Goal: Task Accomplishment & Management: Use online tool/utility

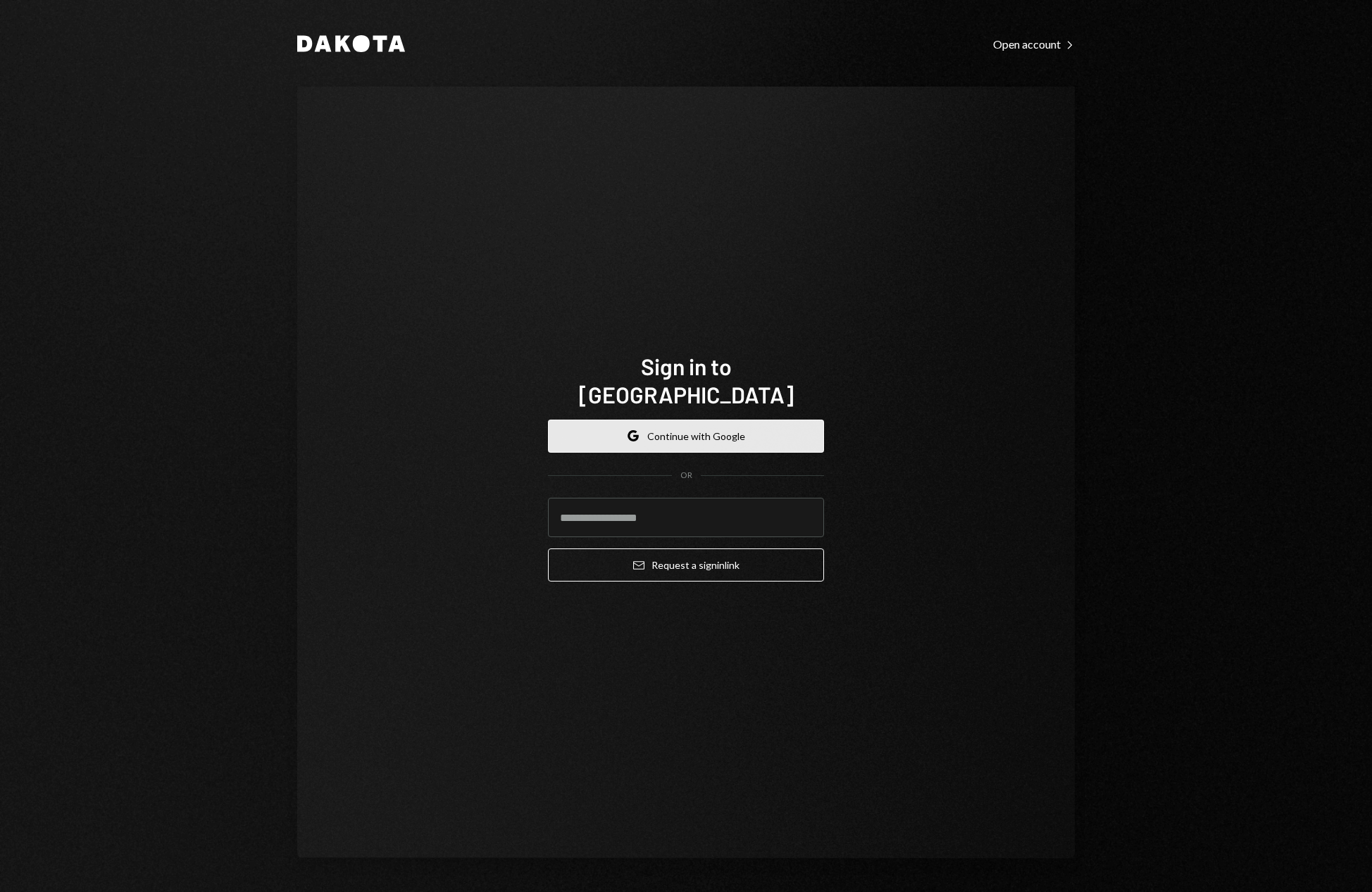
click at [710, 420] on button "Google Continue with Google" at bounding box center [686, 436] width 276 height 33
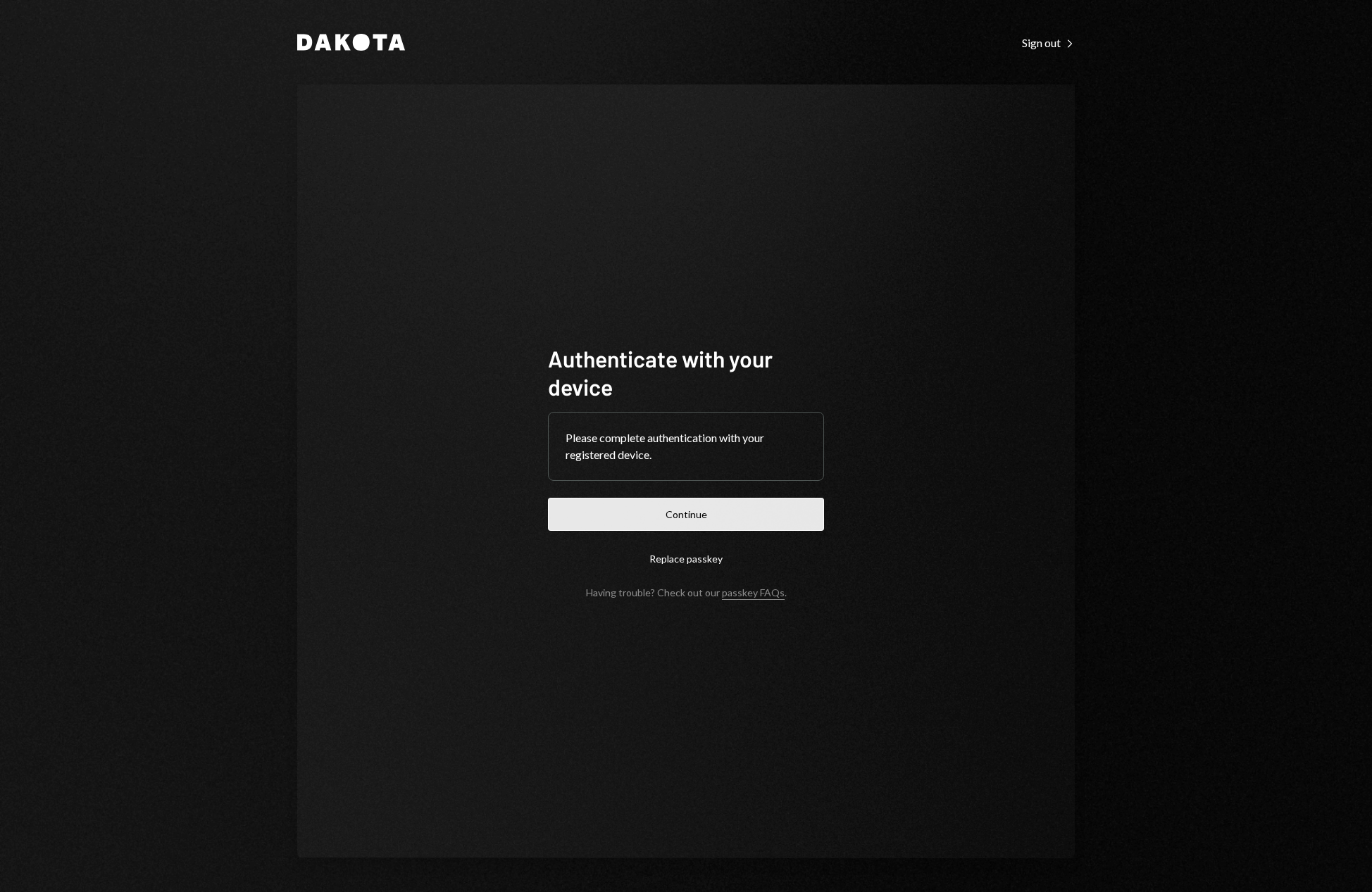
click at [709, 515] on button "Continue" at bounding box center [686, 514] width 276 height 33
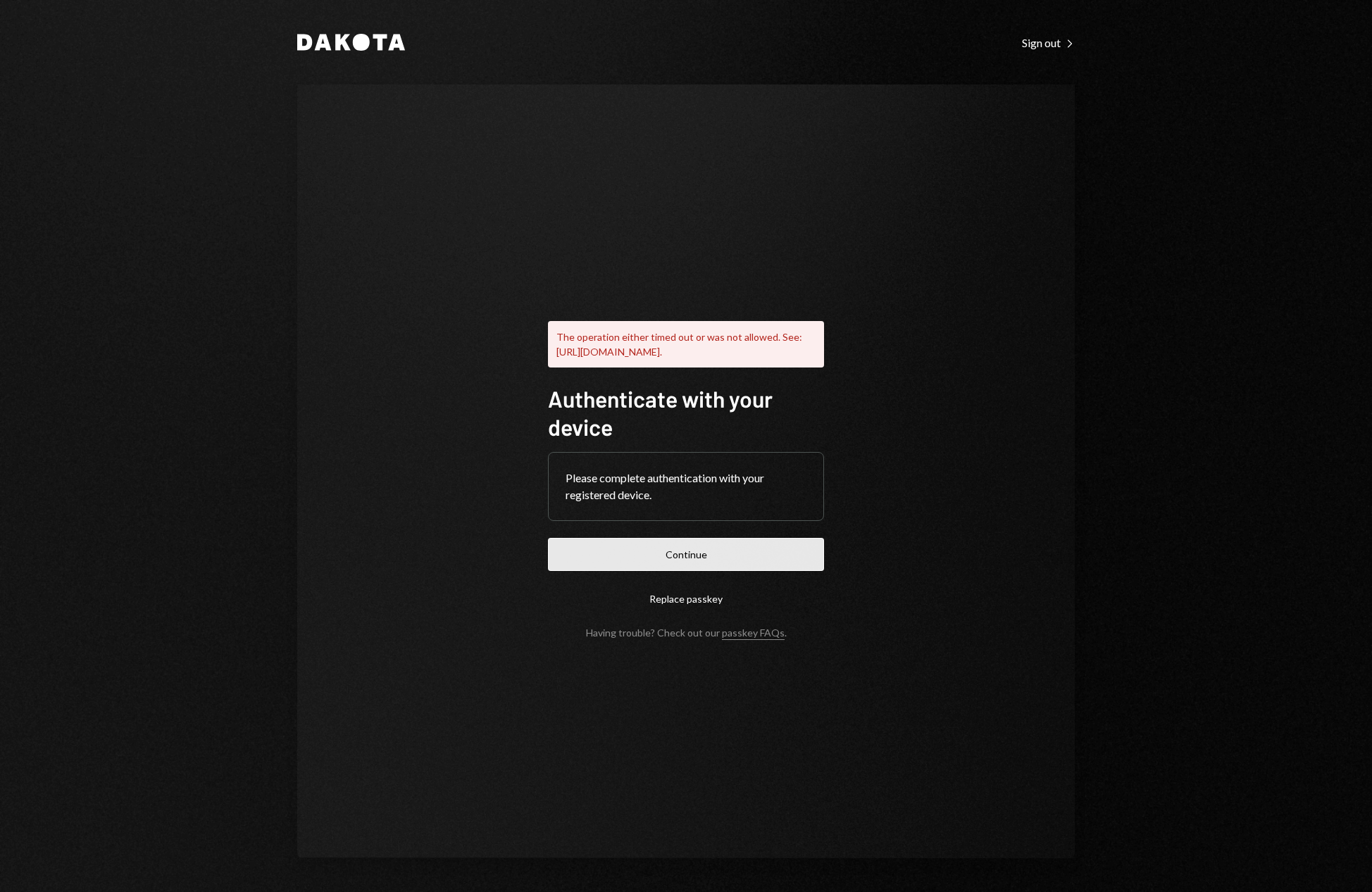
click at [696, 565] on button "Continue" at bounding box center [686, 554] width 276 height 33
click at [672, 563] on button "Continue" at bounding box center [686, 554] width 276 height 33
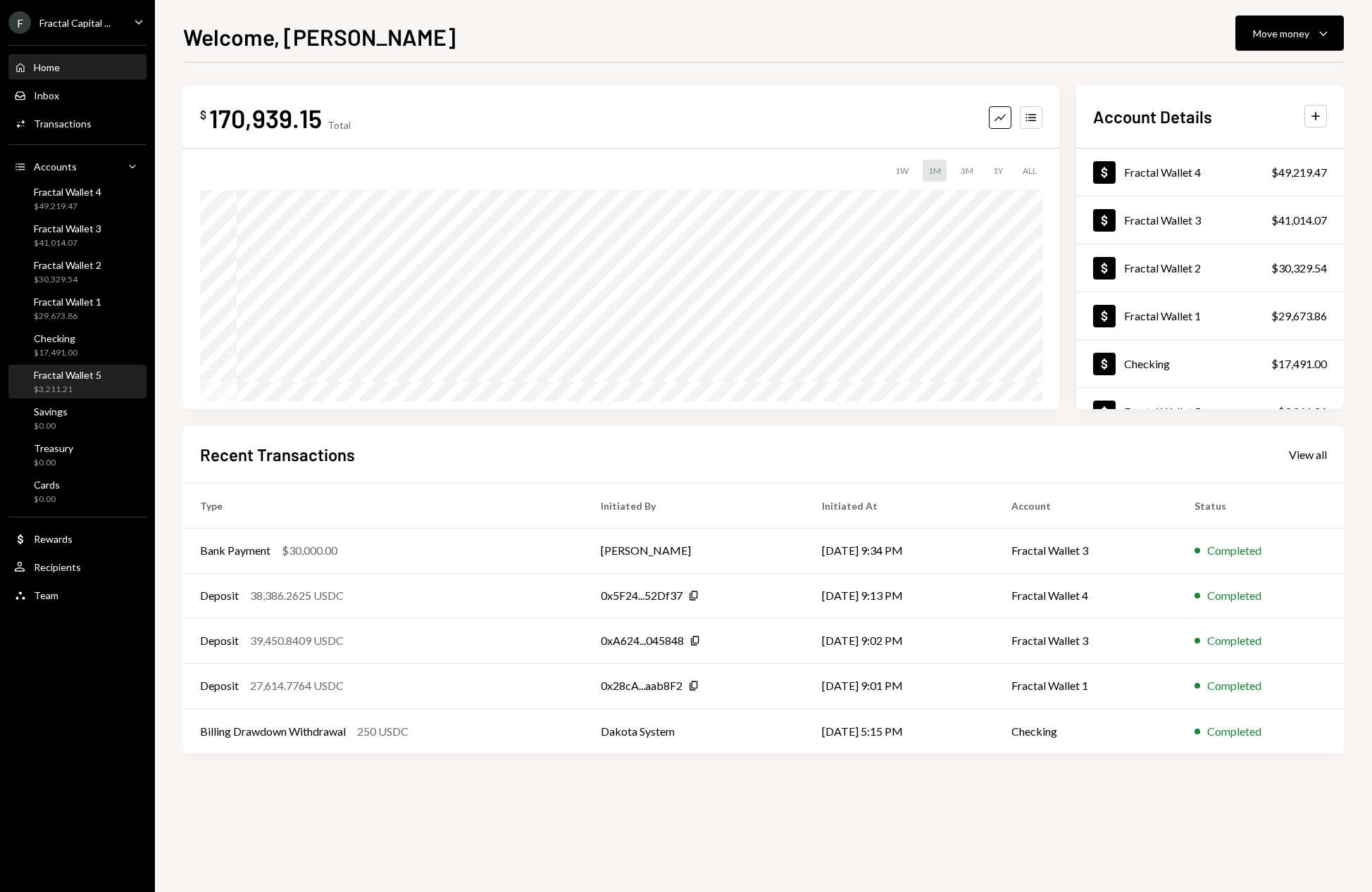
click at [89, 381] on div "Fractal Wallet 5 $3,211.21" at bounding box center [68, 382] width 68 height 27
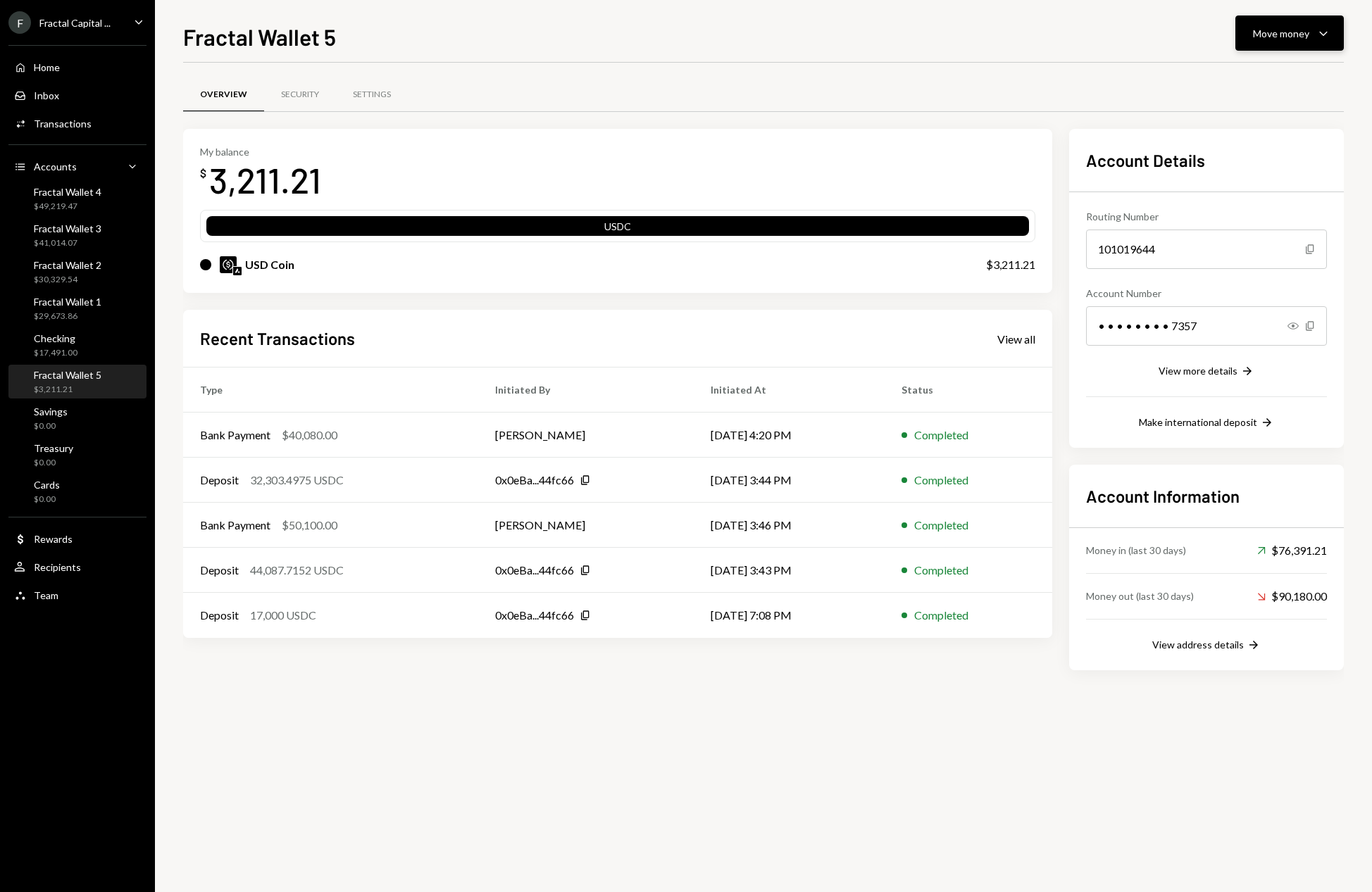
click at [1326, 37] on icon "Caret Down" at bounding box center [1323, 33] width 17 height 17
click at [1261, 135] on div "Deposit" at bounding box center [1278, 139] width 103 height 15
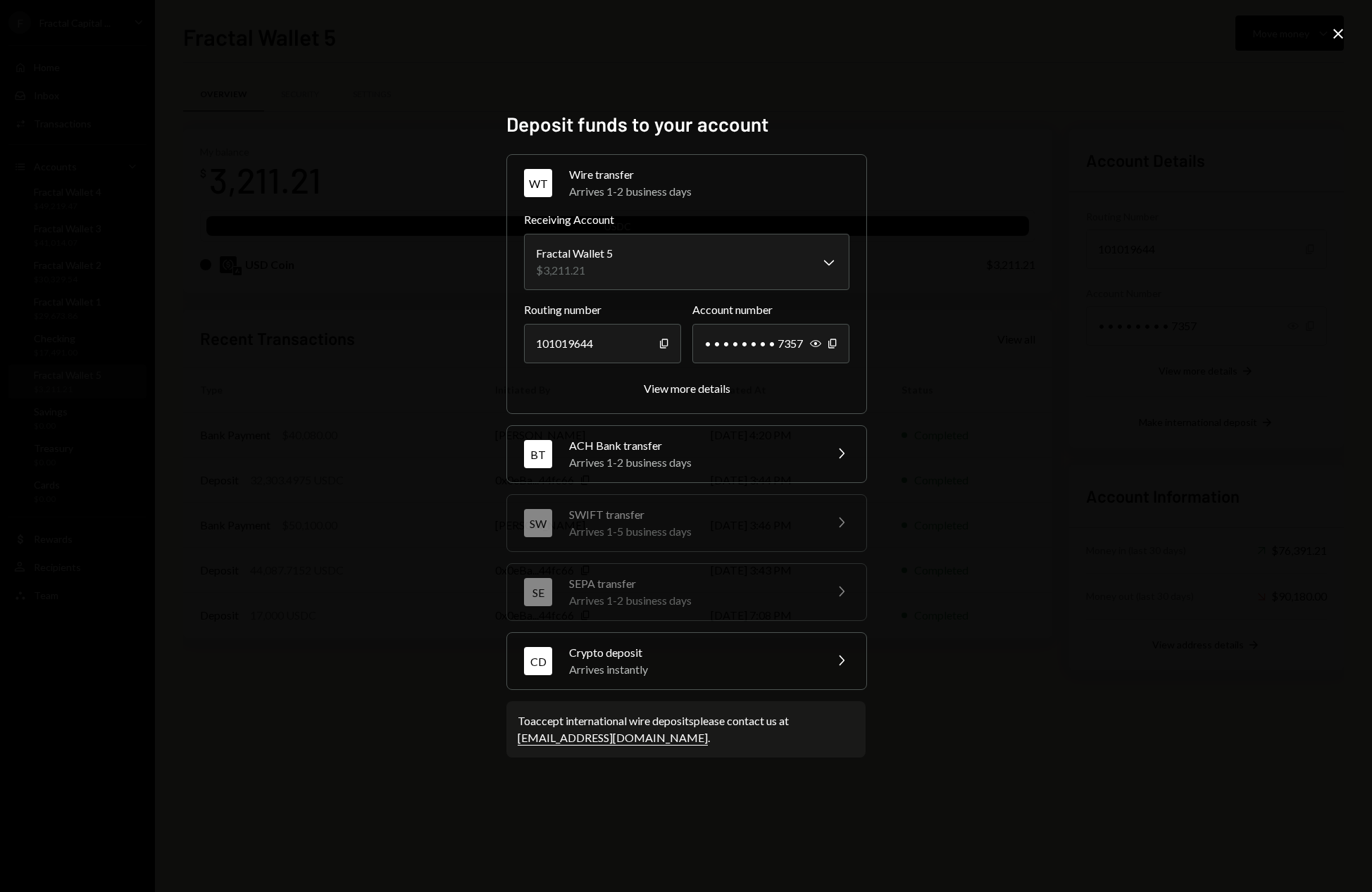
click at [695, 668] on div "Arrives instantly" at bounding box center [692, 669] width 246 height 17
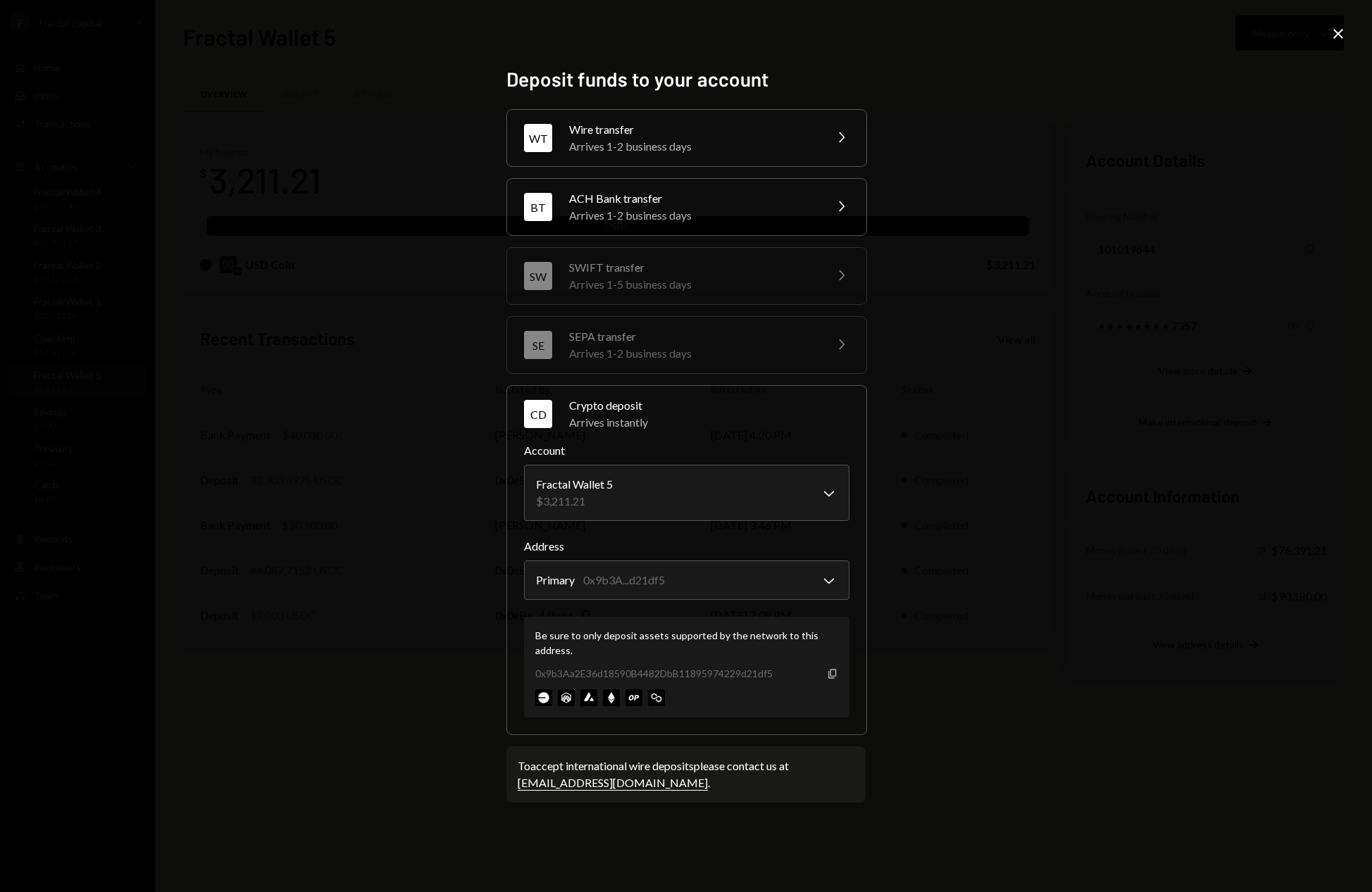
click at [834, 676] on icon "Copy" at bounding box center [832, 674] width 12 height 12
click at [1309, 143] on div "**********" at bounding box center [686, 446] width 1372 height 892
click at [1336, 31] on icon at bounding box center [1337, 33] width 10 height 10
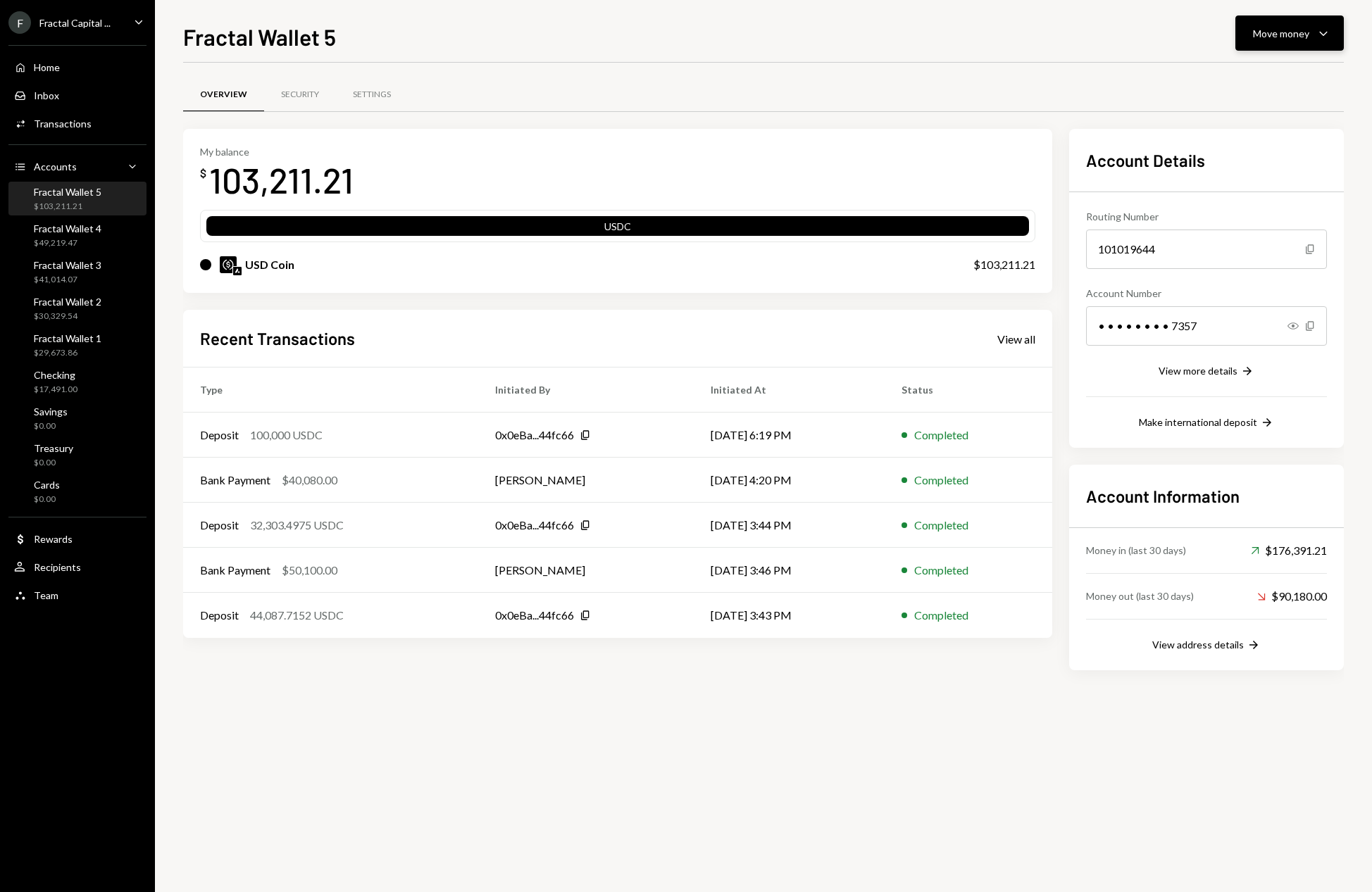
click at [1321, 32] on icon "Caret Down" at bounding box center [1323, 33] width 17 height 17
click at [1240, 78] on div "Send" at bounding box center [1278, 76] width 103 height 15
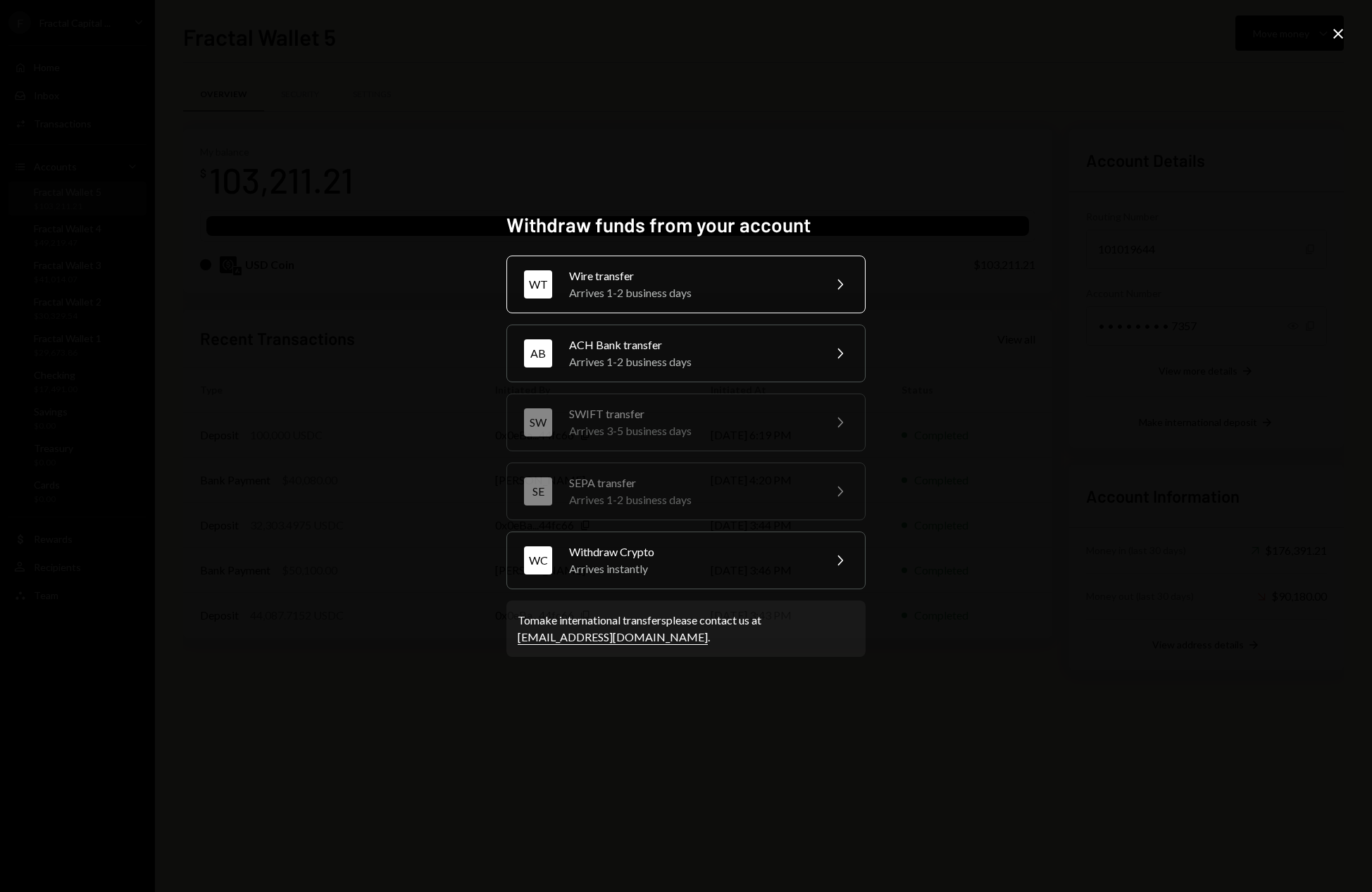
click at [770, 283] on div "Wire transfer" at bounding box center [691, 275] width 245 height 17
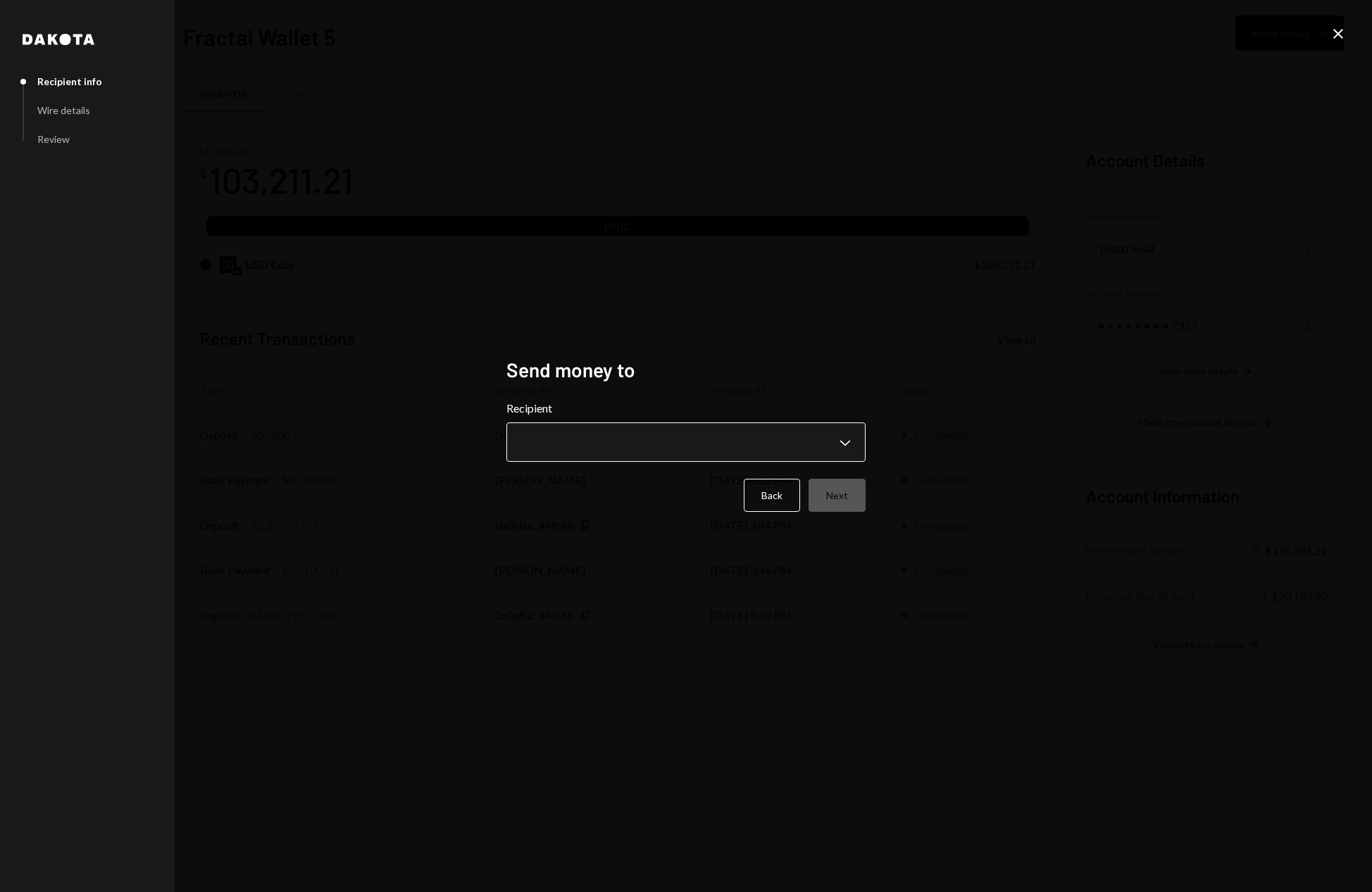
click at [847, 445] on body "F Fractal Capital ... Caret Down Home Home Inbox Inbox Activities Transactions …" at bounding box center [686, 446] width 1372 height 892
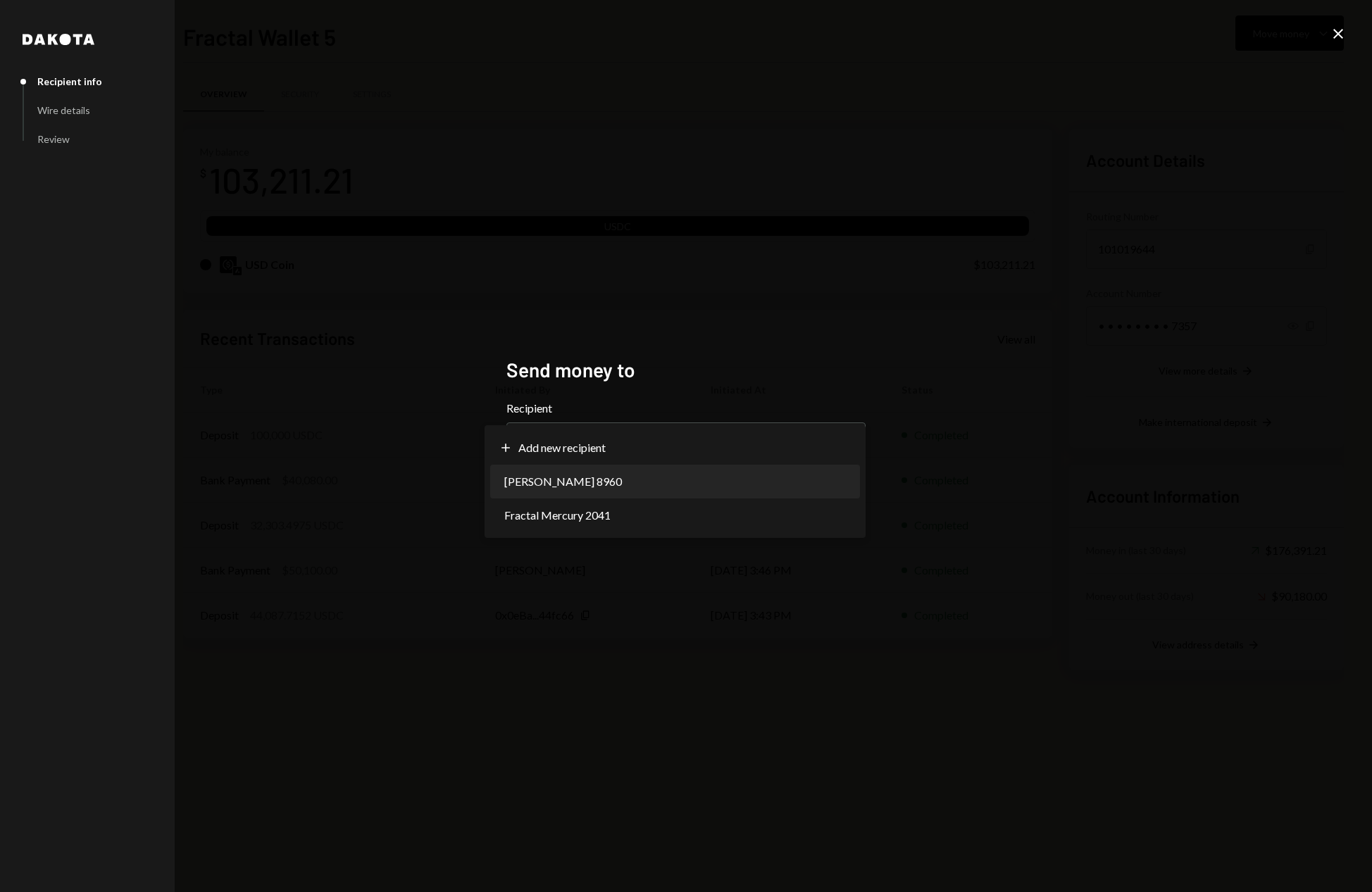
select select "**********"
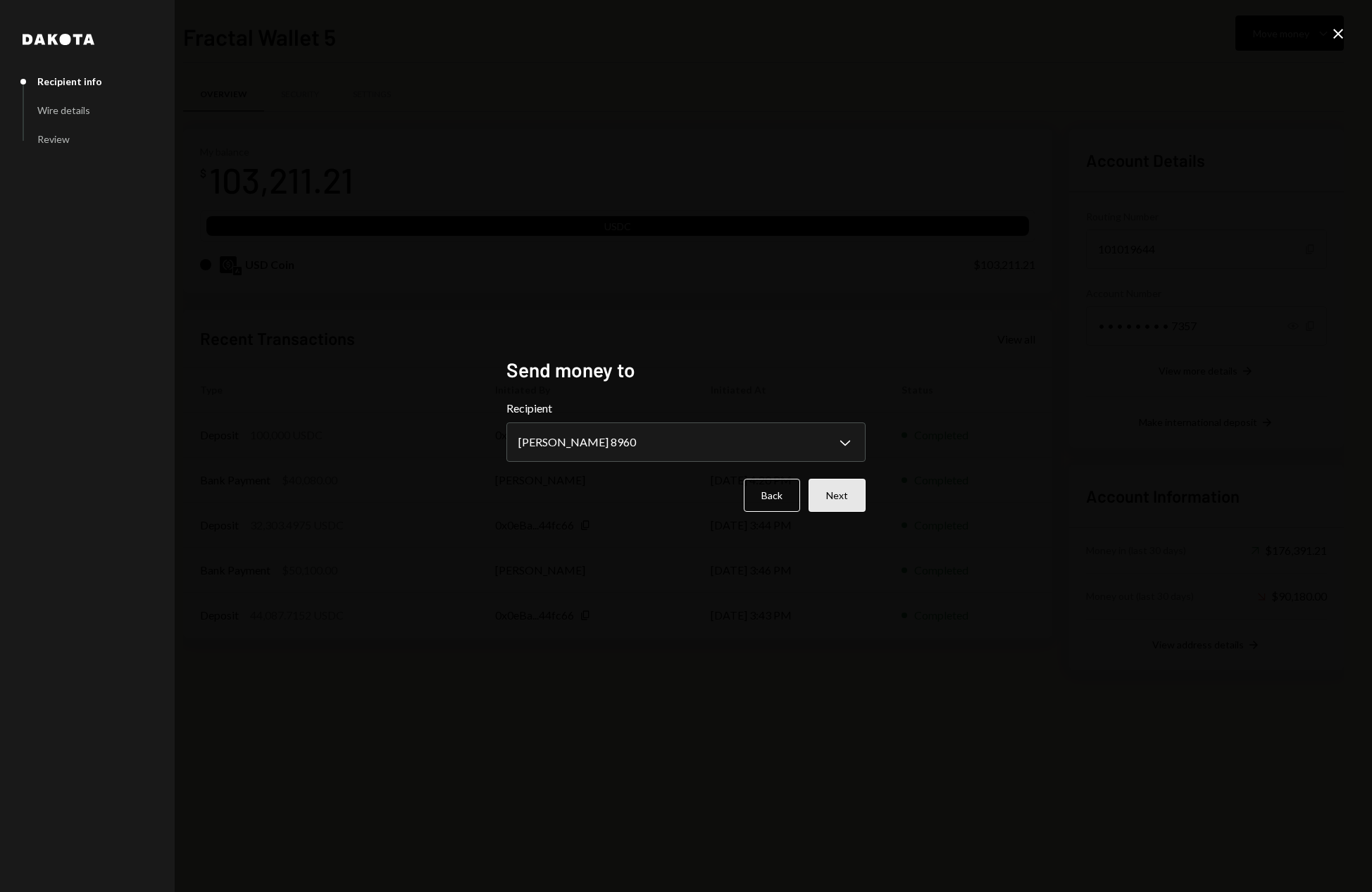
click at [853, 499] on button "Next" at bounding box center [837, 495] width 57 height 33
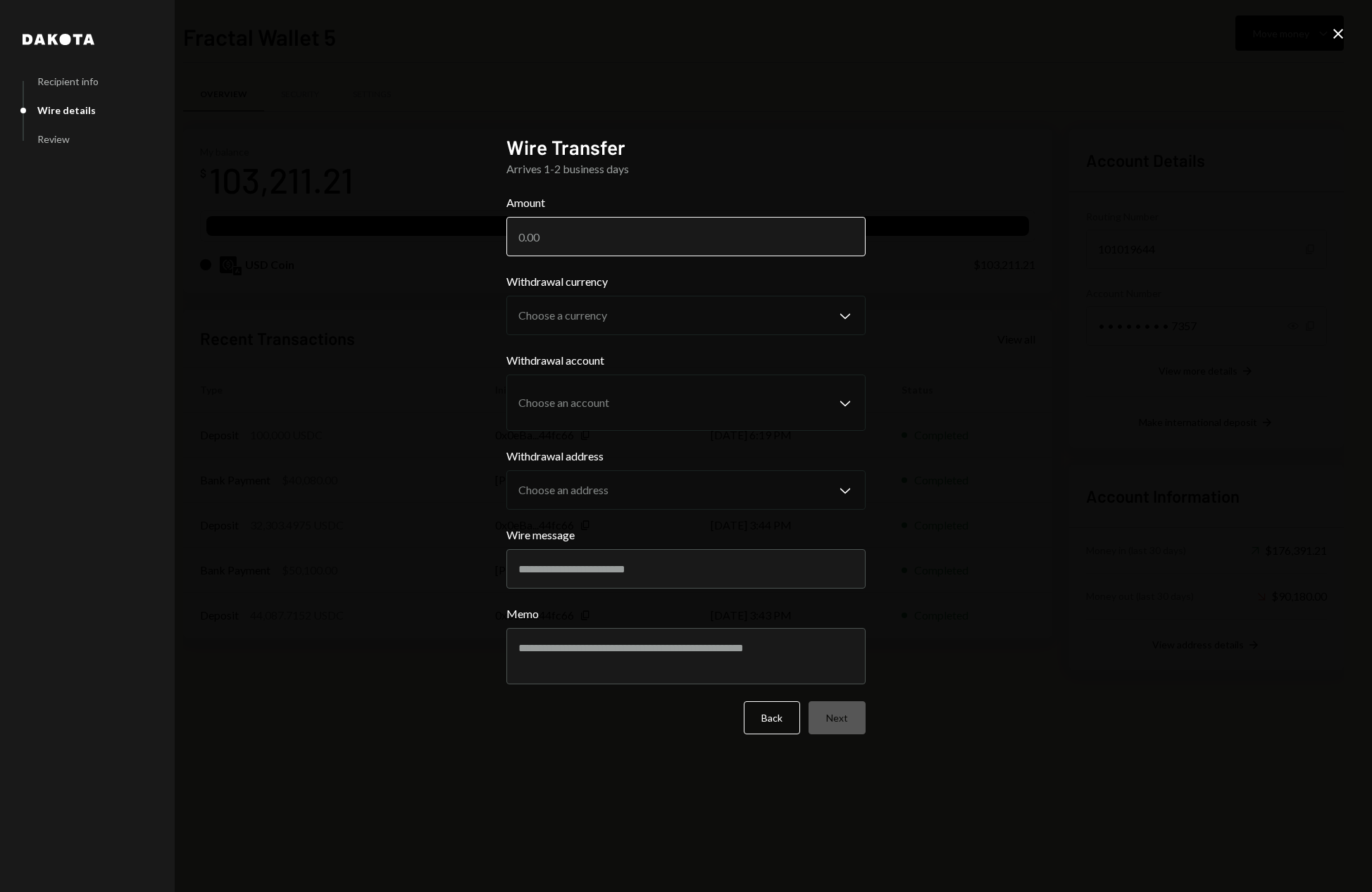
click at [664, 233] on input "Amount" at bounding box center [686, 236] width 359 height 39
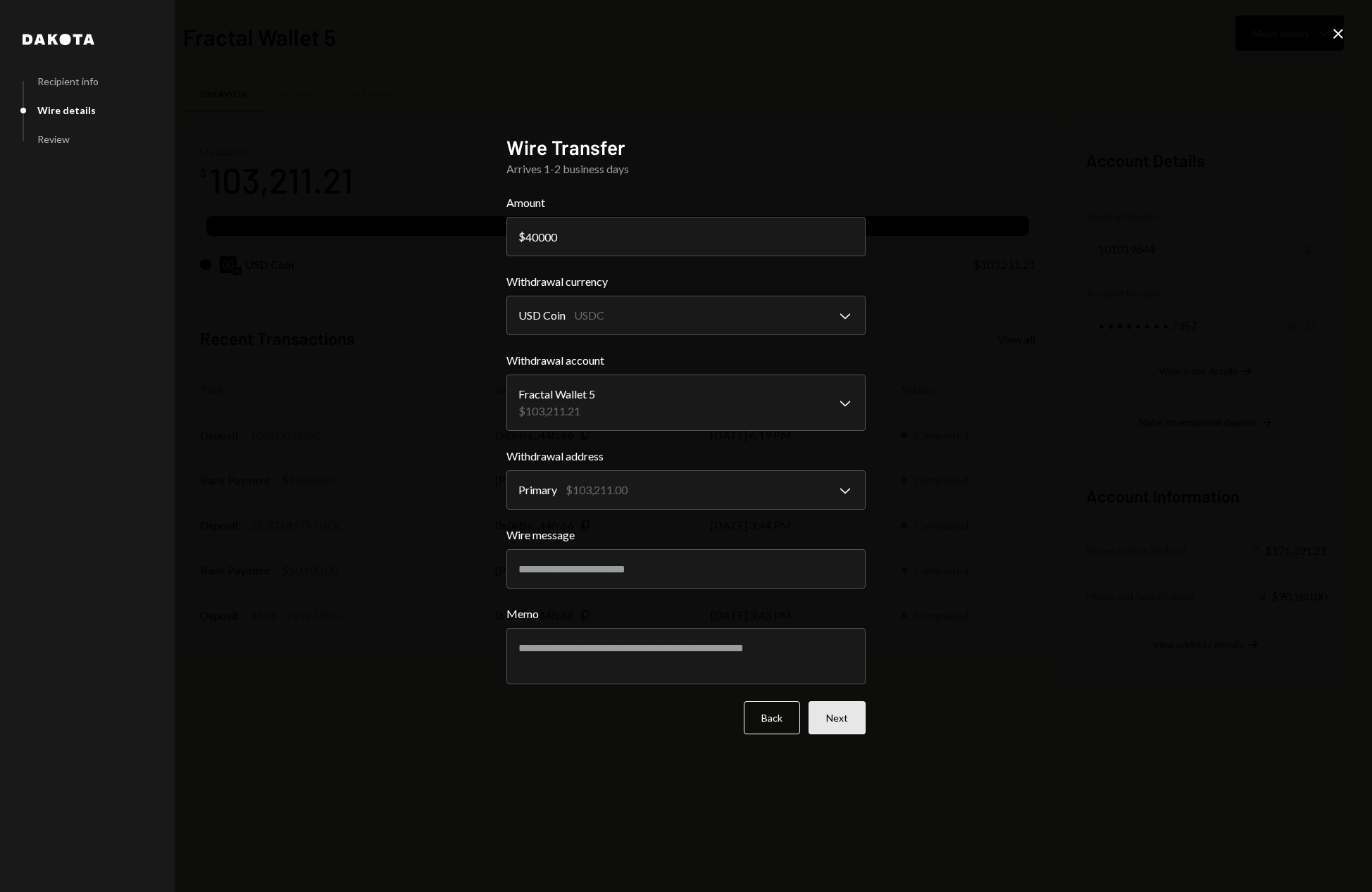
type input "40000"
click at [842, 723] on button "Next" at bounding box center [837, 717] width 57 height 33
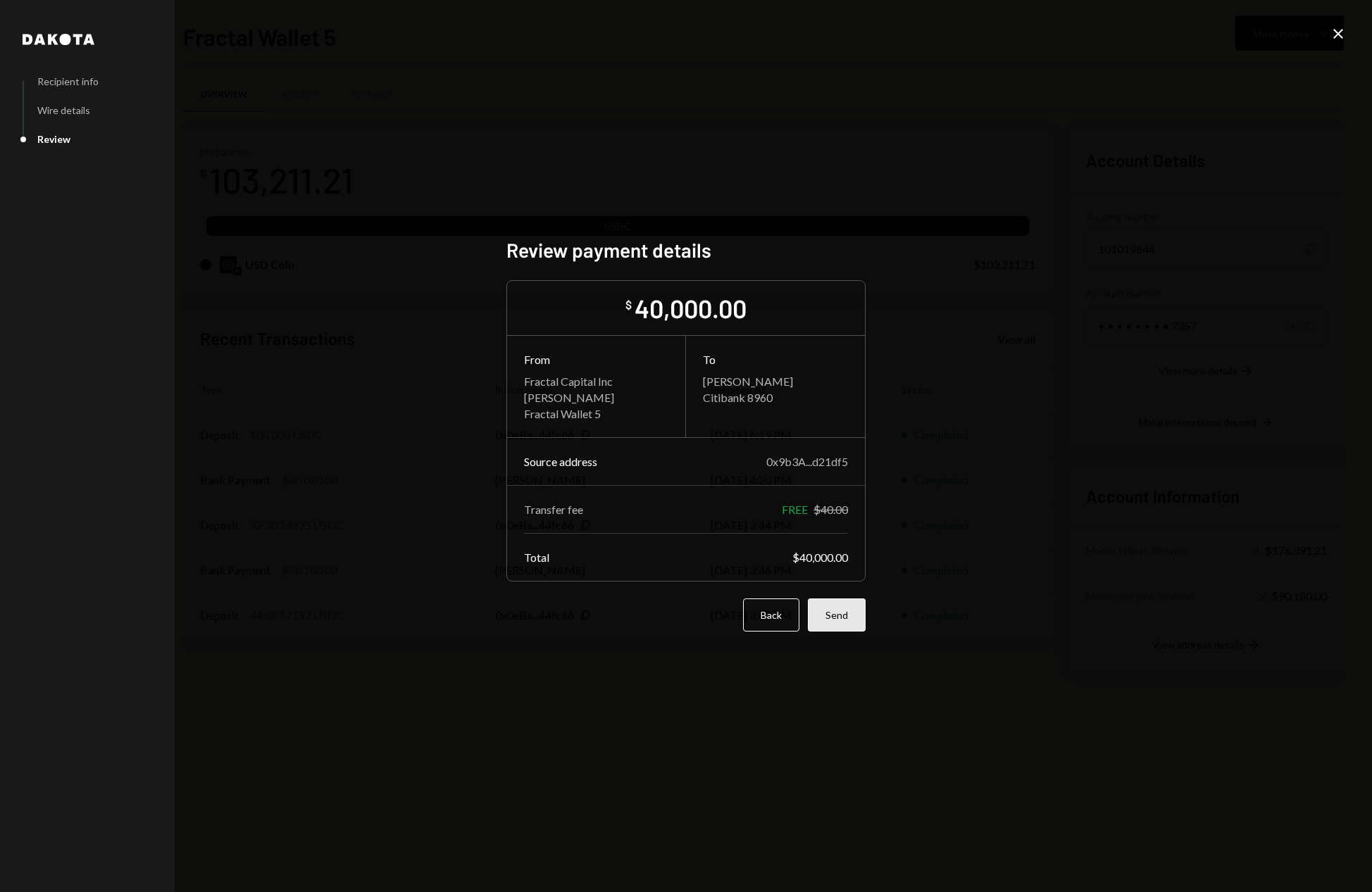
click at [839, 626] on button "Send" at bounding box center [836, 614] width 58 height 33
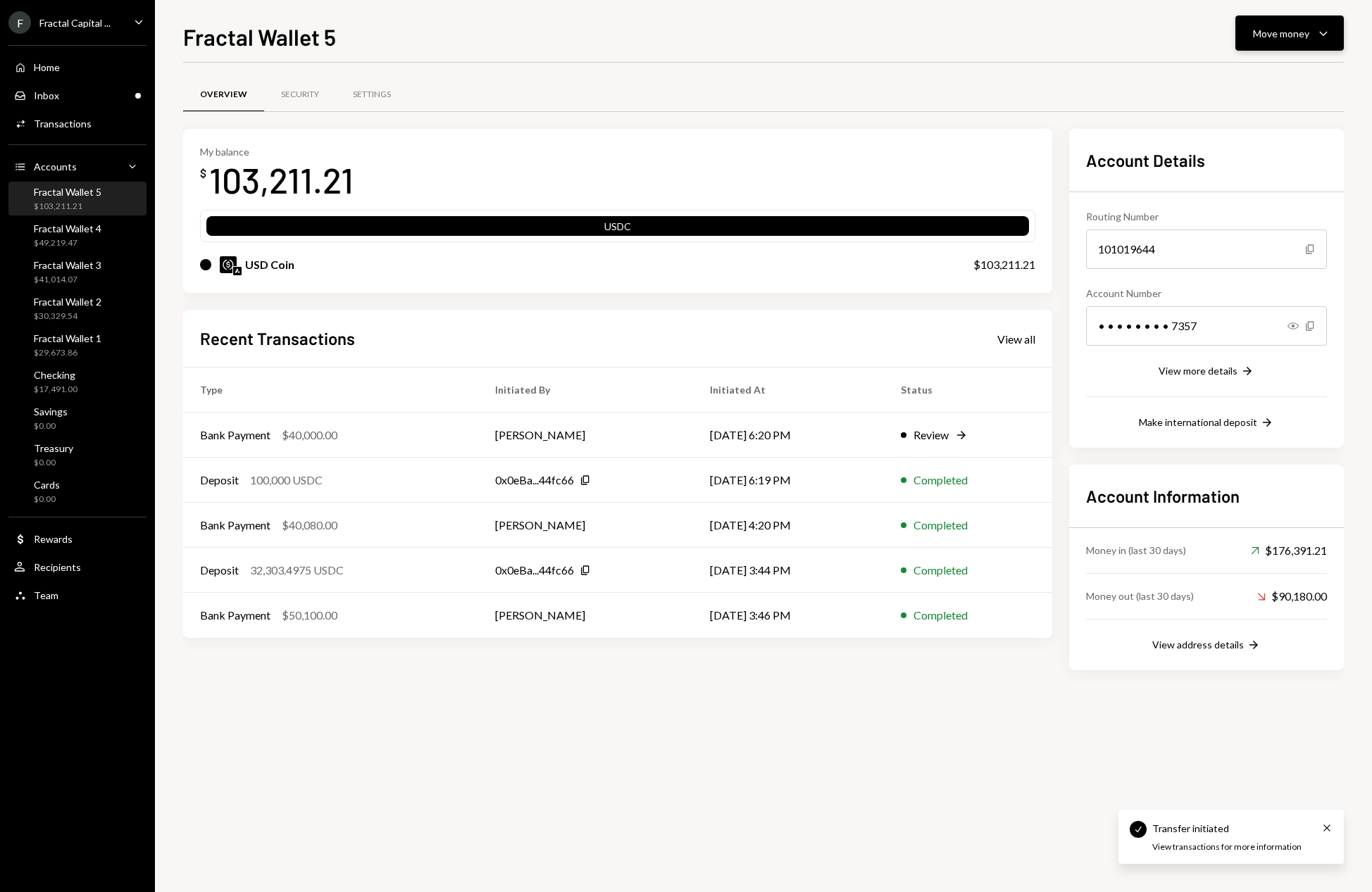
click at [1324, 36] on icon "Caret Down" at bounding box center [1323, 33] width 17 height 17
click at [1249, 72] on div "Send" at bounding box center [1278, 76] width 103 height 15
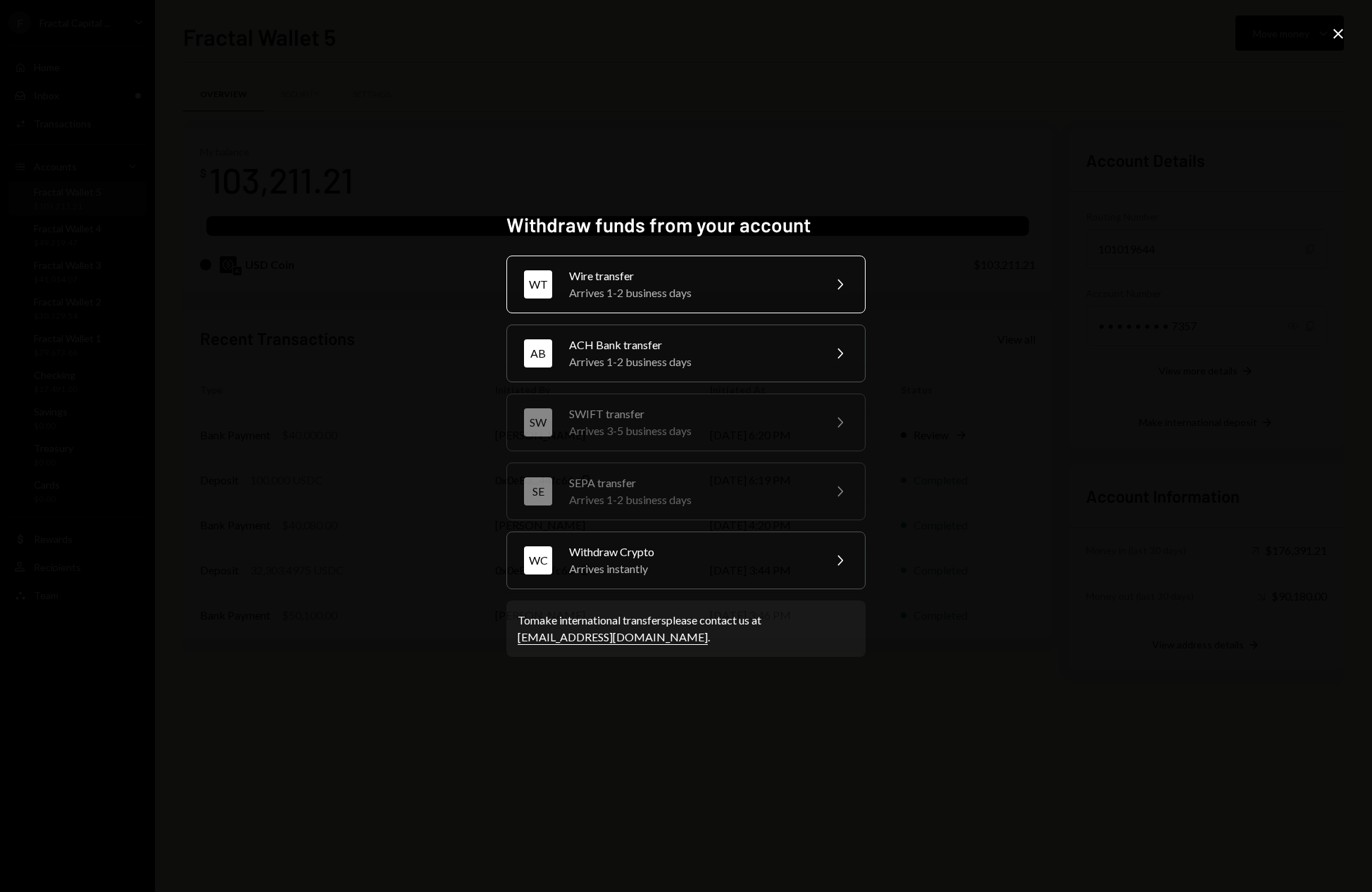
click at [711, 289] on div "Arrives 1-2 business days" at bounding box center [691, 292] width 245 height 17
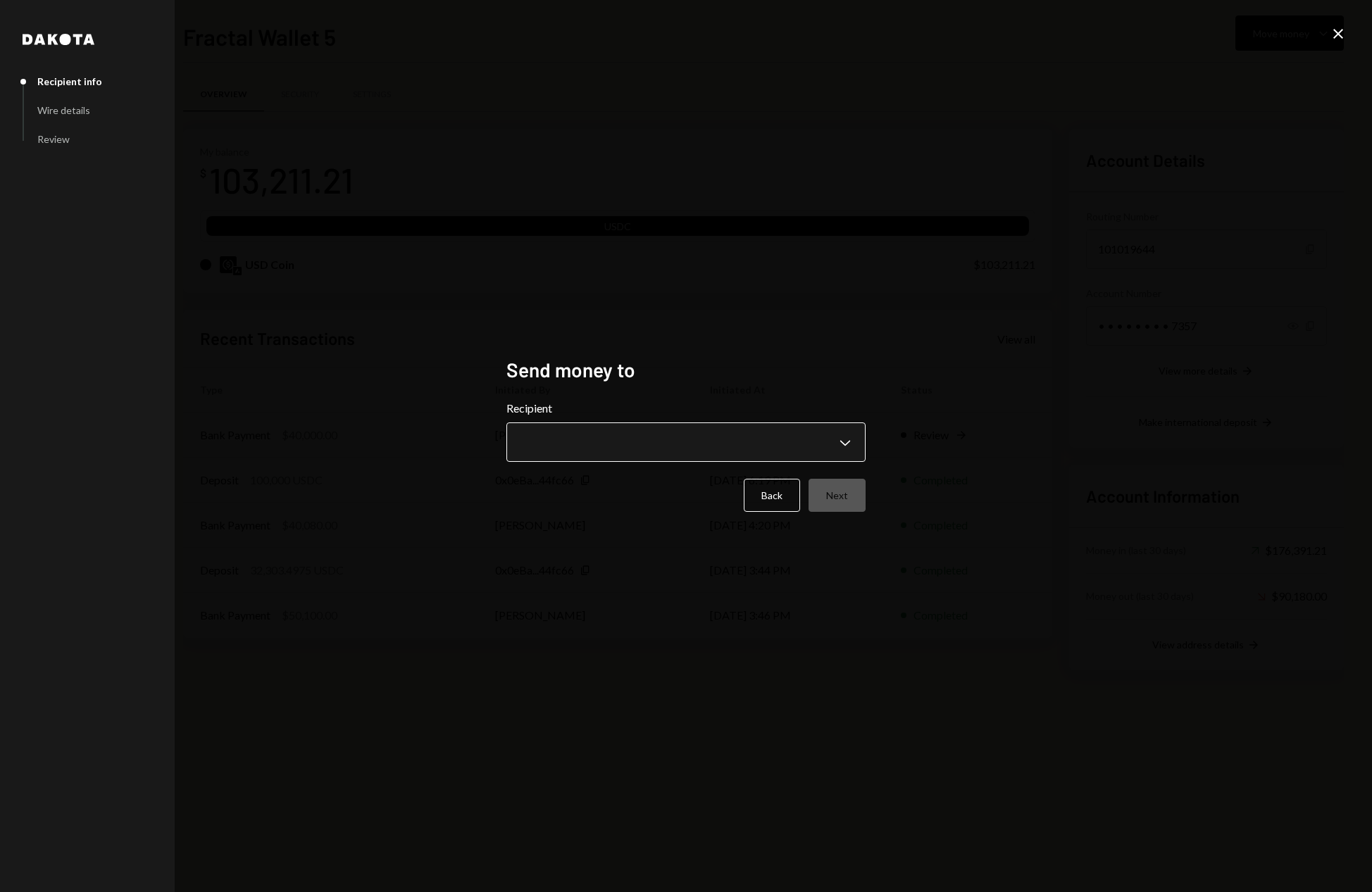
click at [836, 446] on body "F Fractal Capital ... Caret Down Home Home Inbox Inbox Activities Transactions …" at bounding box center [686, 446] width 1372 height 892
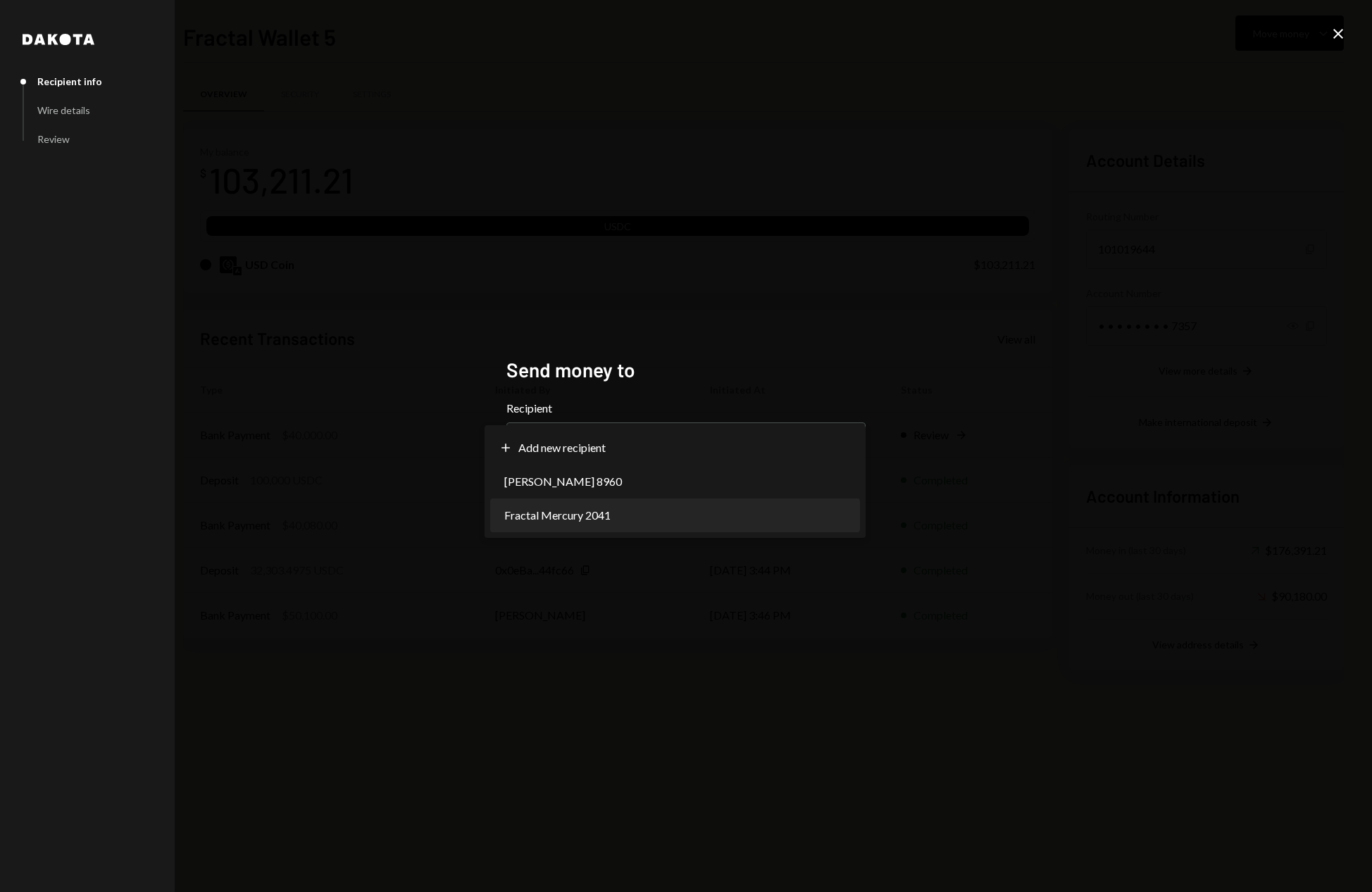
select select "**********"
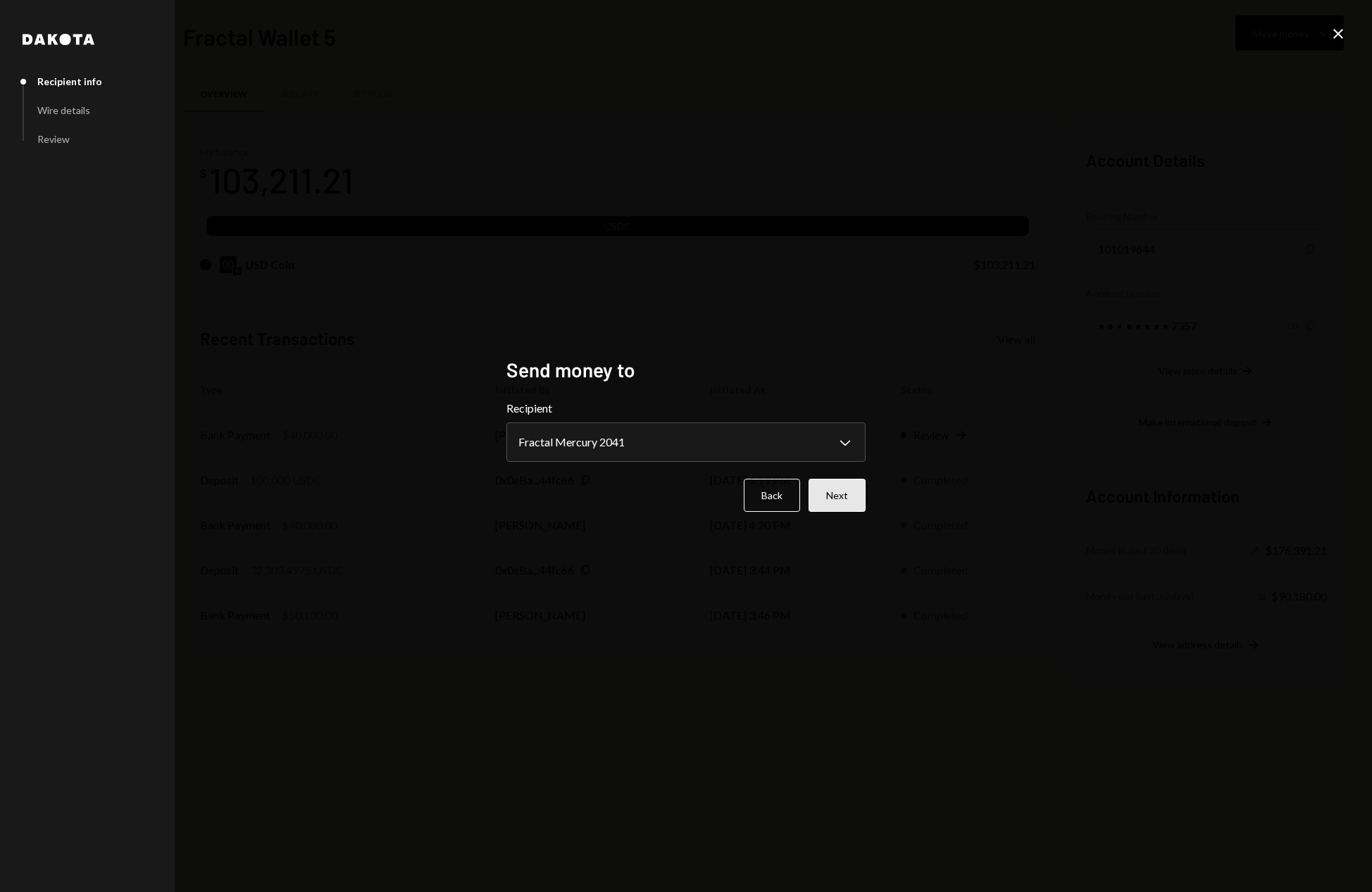
click at [850, 498] on button "Next" at bounding box center [837, 495] width 57 height 33
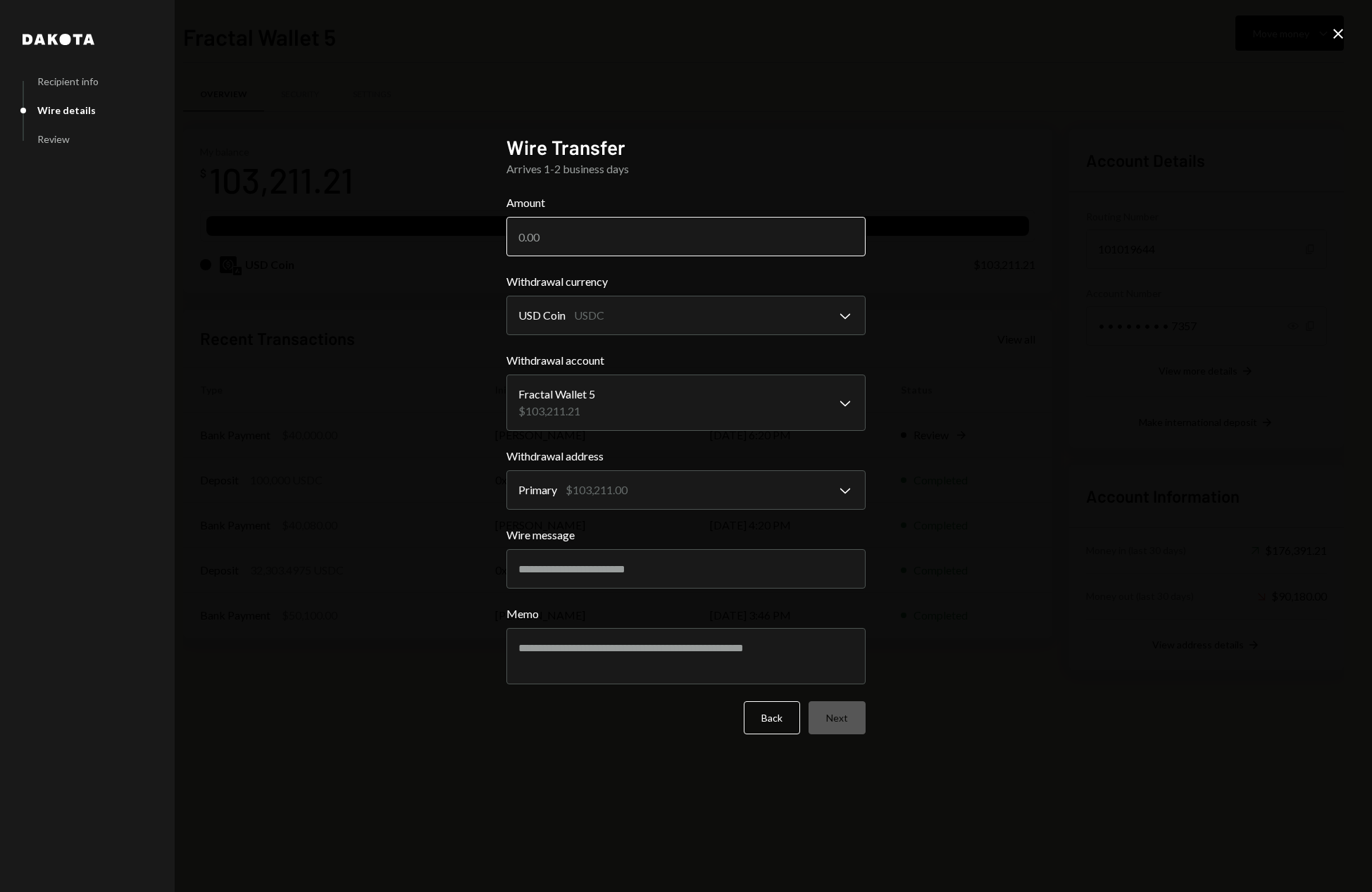
click at [645, 240] on input "Amount" at bounding box center [686, 236] width 359 height 39
type input "40000"
click at [842, 717] on button "Next" at bounding box center [837, 717] width 57 height 33
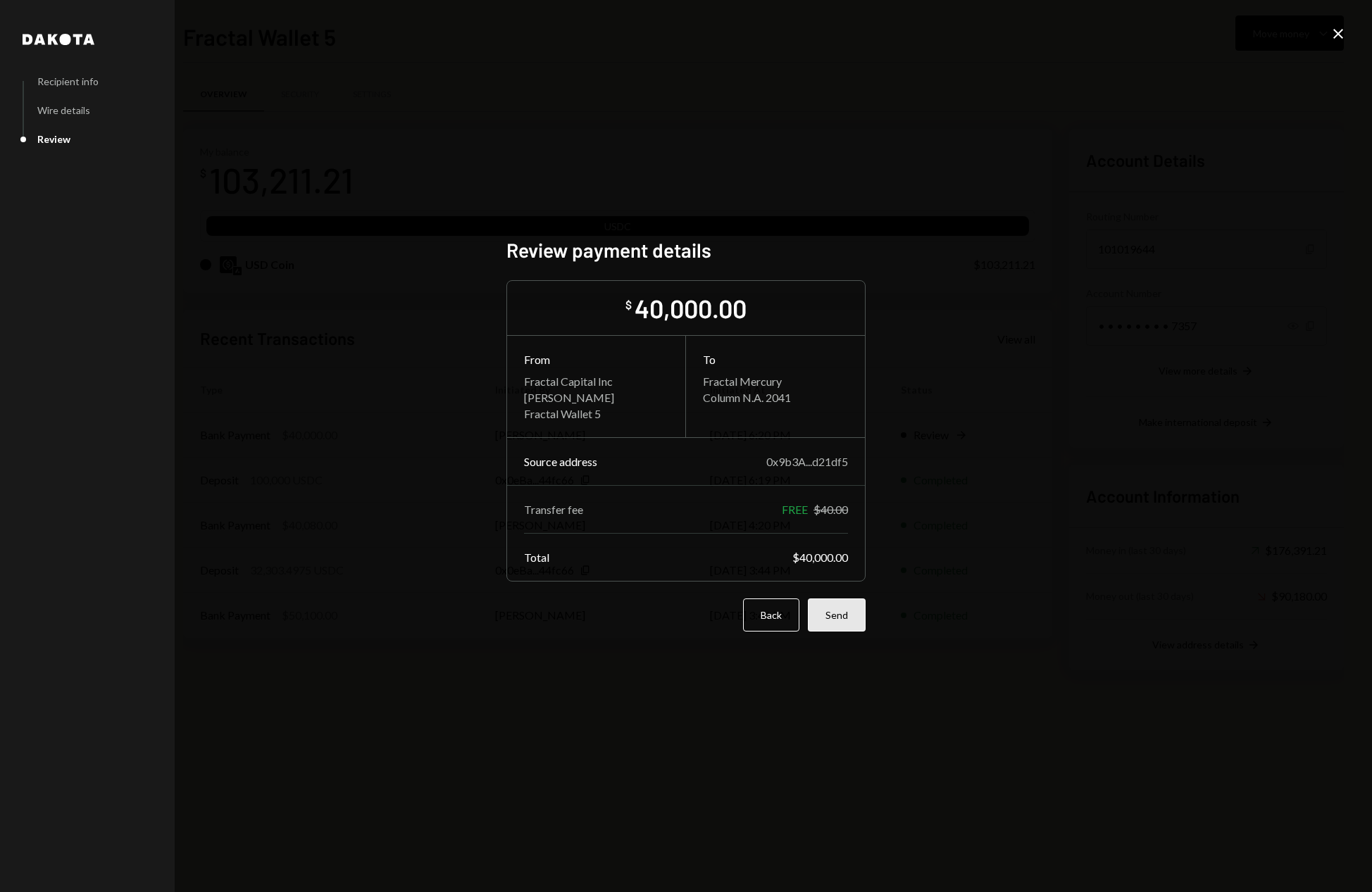
click at [842, 614] on button "Send" at bounding box center [836, 614] width 58 height 33
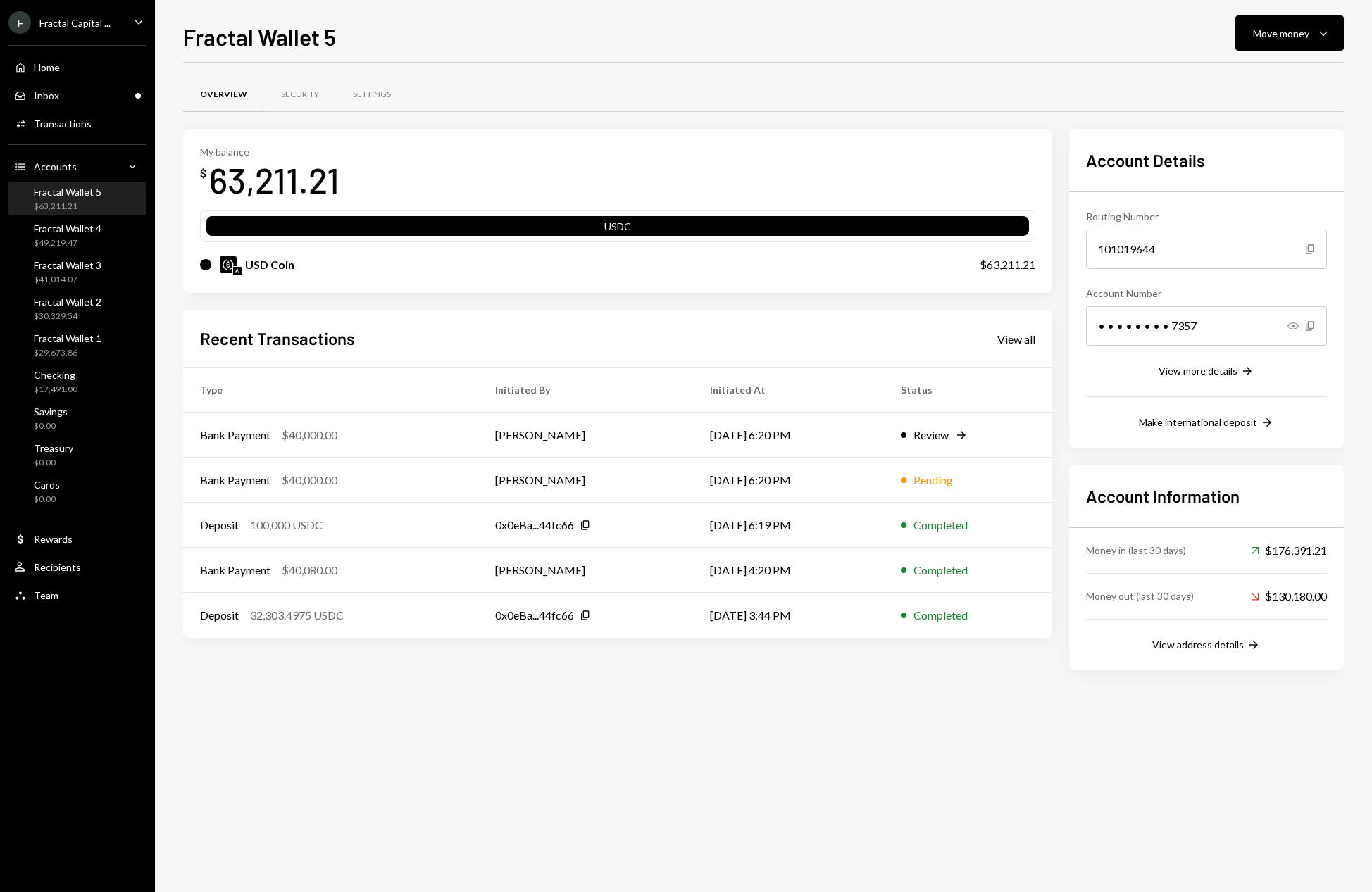
click at [725, 749] on div "Overview Security Settings My balance $ 63,211.21 USDC USD Coin $63,211.21 Rece…" at bounding box center [763, 477] width 1161 height 830
click at [78, 65] on div "Home Home" at bounding box center [78, 68] width 127 height 12
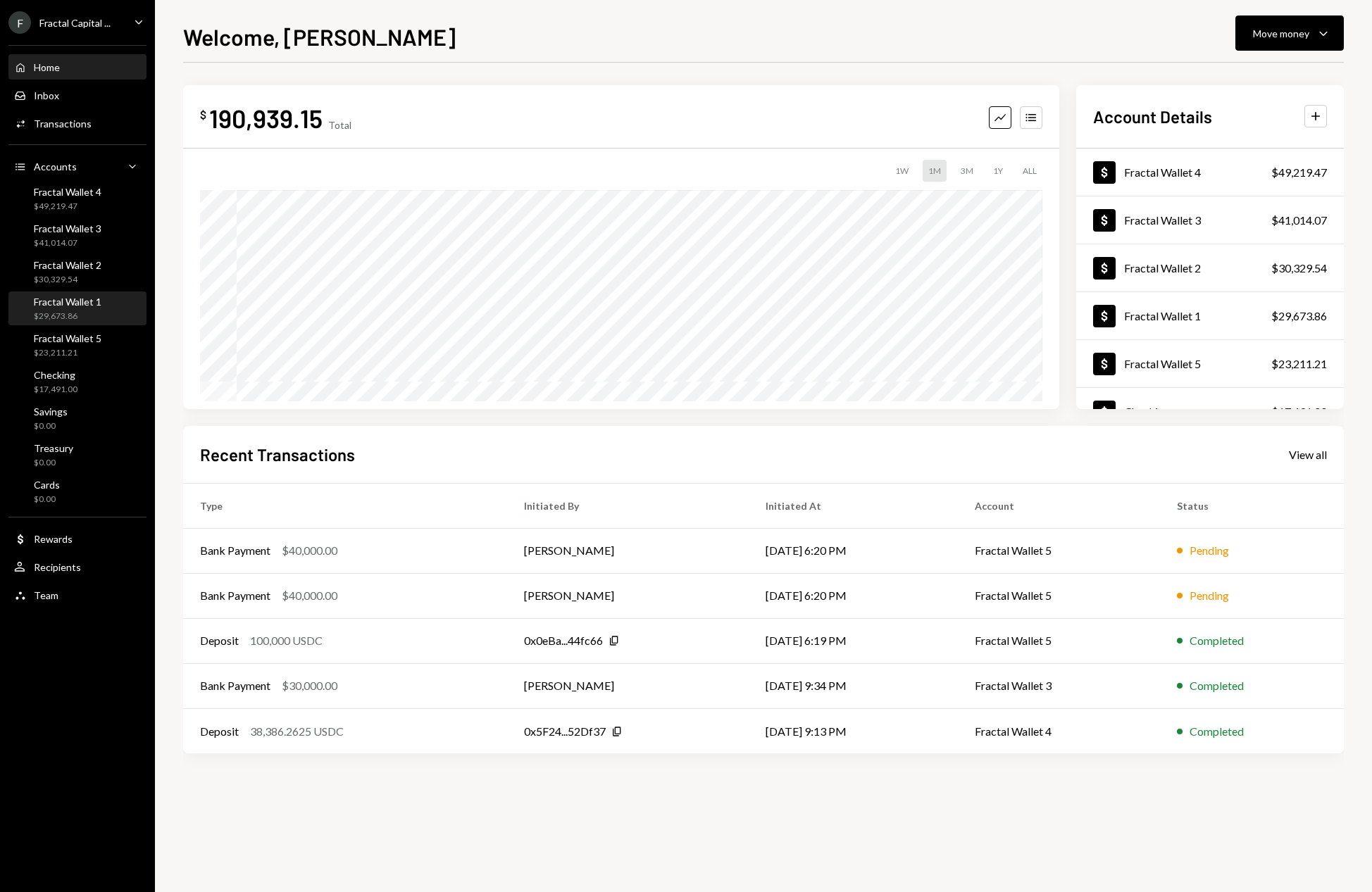
click at [89, 310] on div "$29,673.86" at bounding box center [68, 315] width 68 height 12
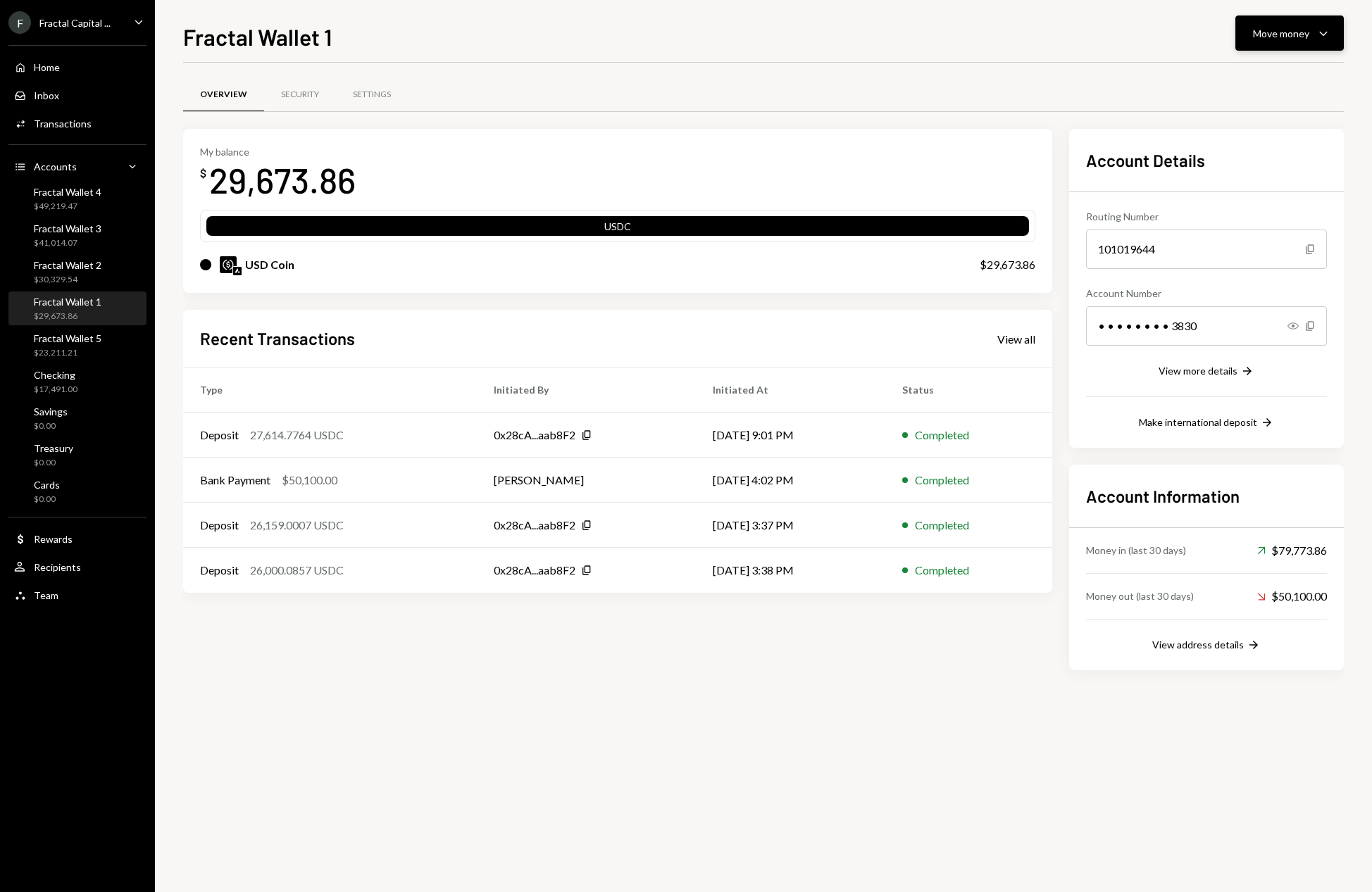
click at [1326, 27] on icon "Caret Down" at bounding box center [1323, 33] width 17 height 17
click at [1237, 146] on div "Deposit" at bounding box center [1278, 139] width 103 height 15
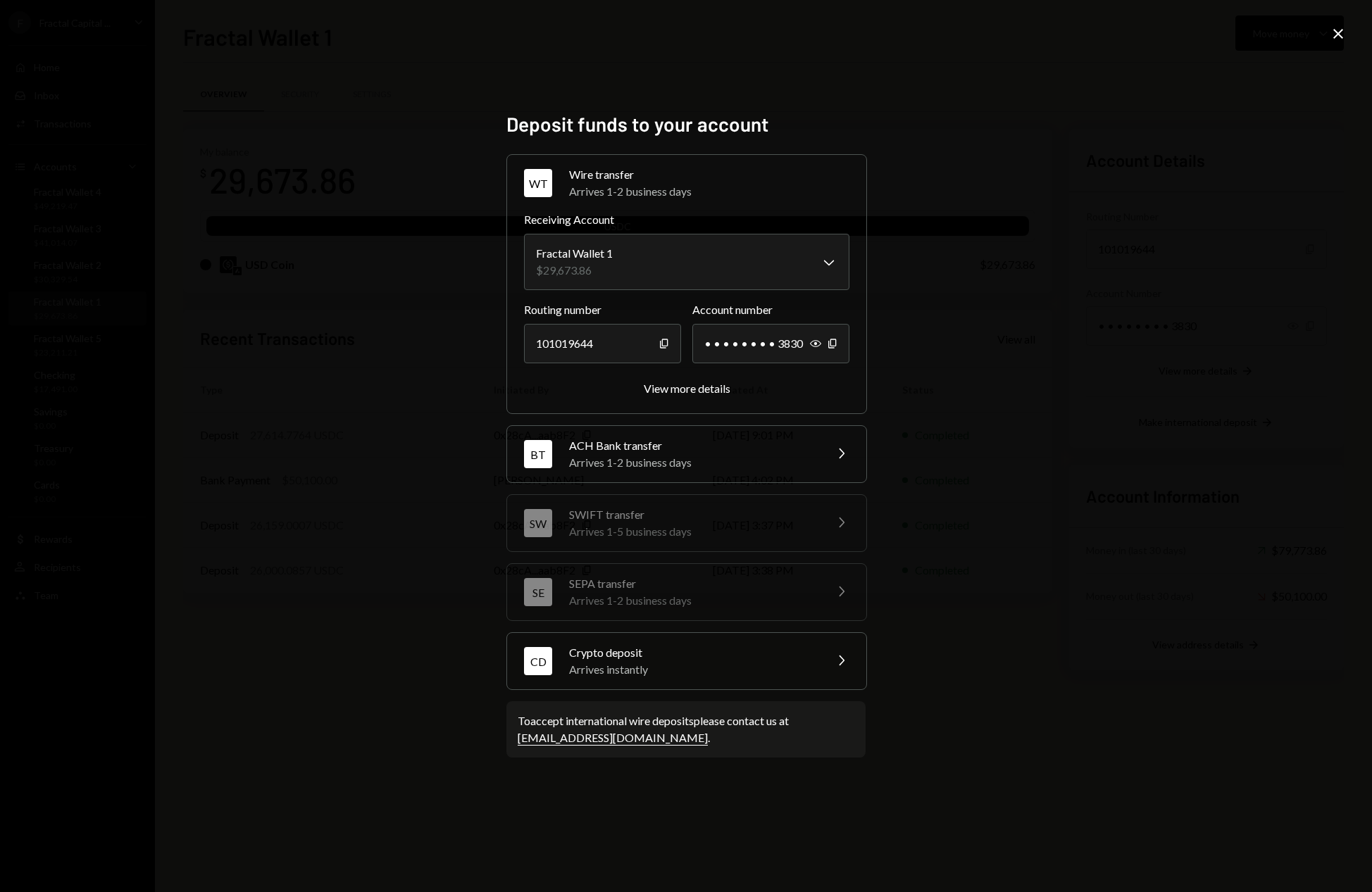
click at [744, 666] on div "Arrives instantly" at bounding box center [692, 669] width 246 height 17
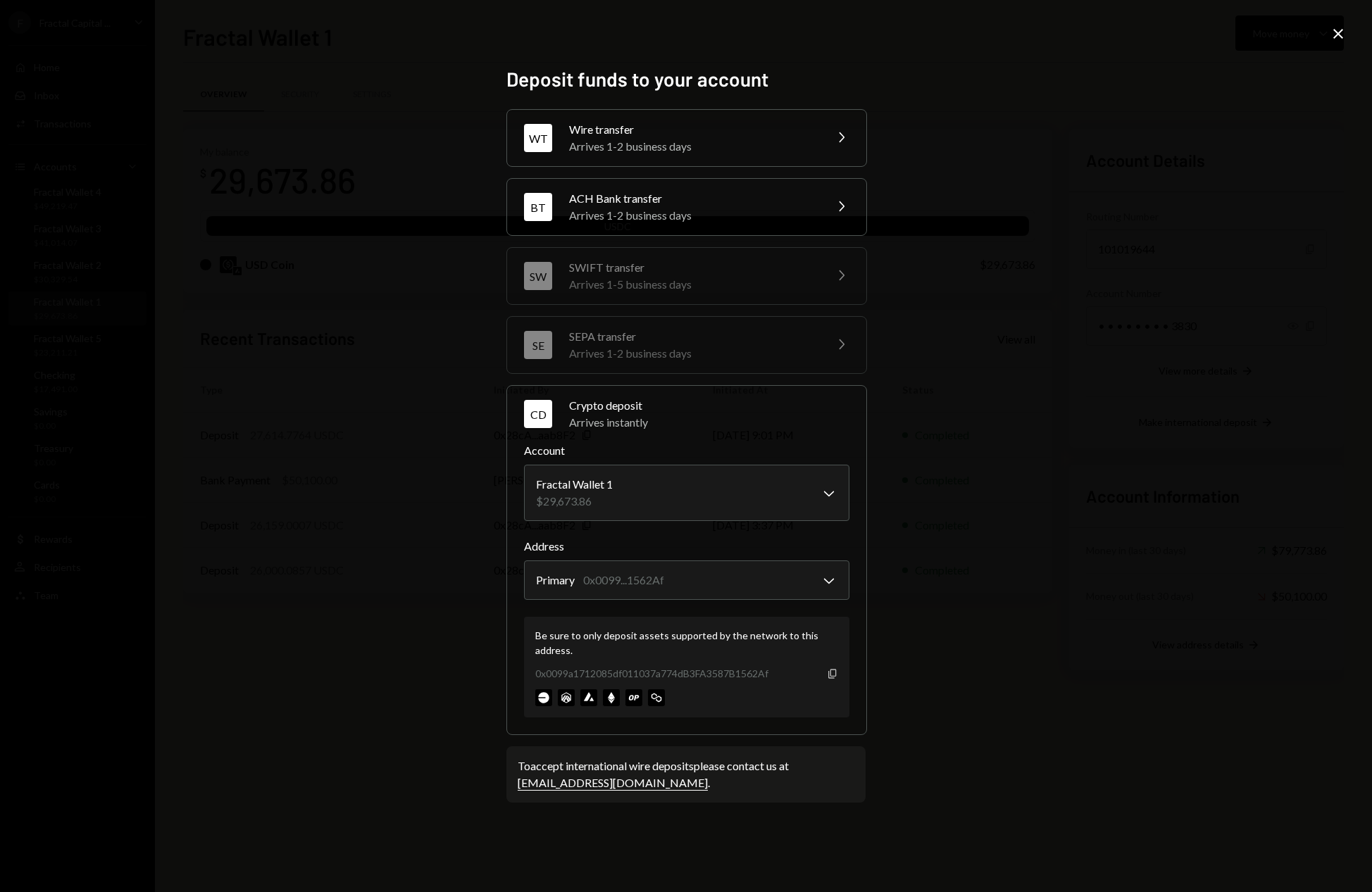
click at [834, 671] on icon "Copy" at bounding box center [832, 674] width 12 height 12
click at [1336, 37] on icon "Close" at bounding box center [1337, 33] width 17 height 17
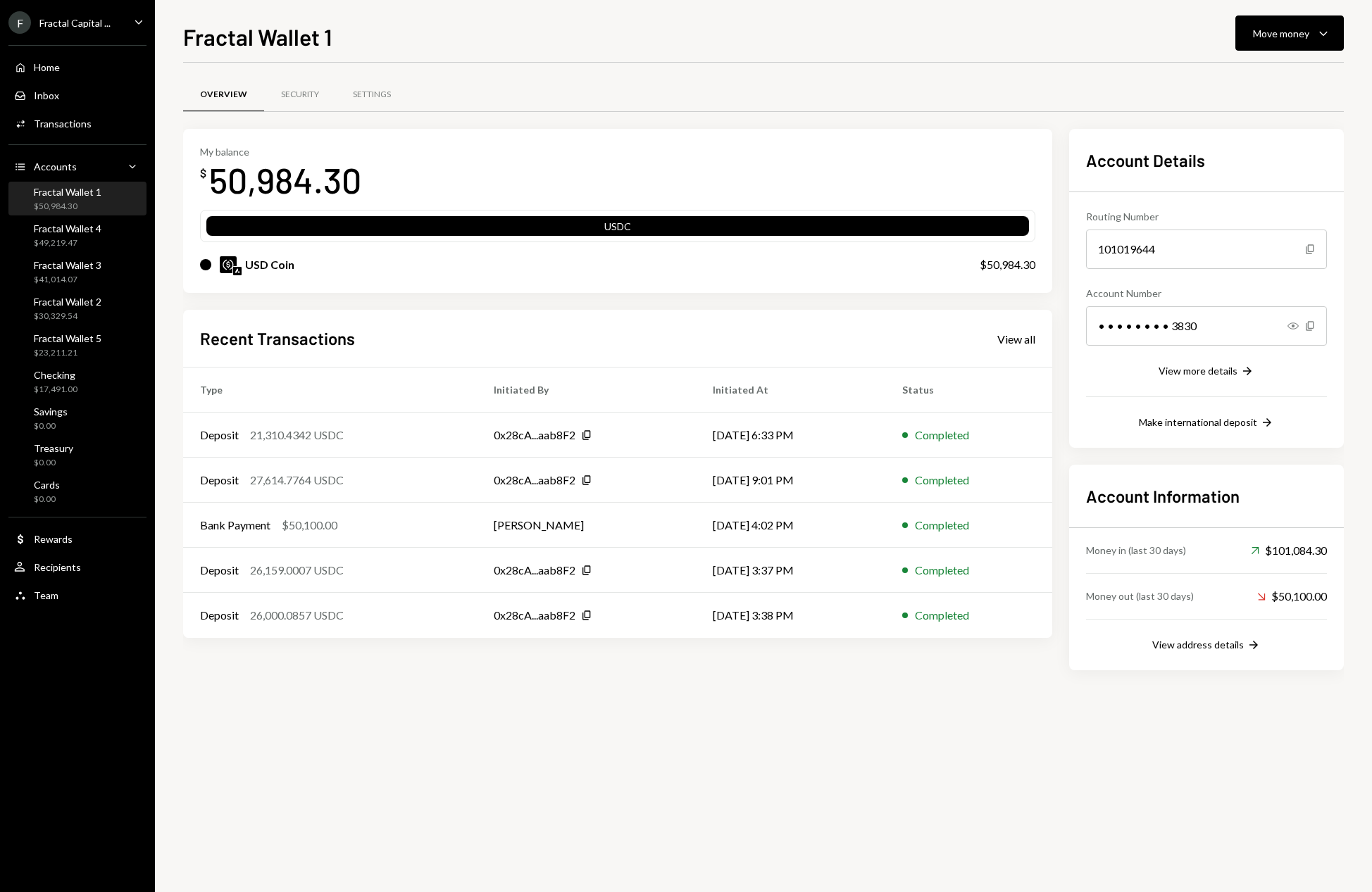
click at [501, 750] on div "Overview Security Settings My balance $ 50,984.30 USDC USD Coin $50,984.30 Rece…" at bounding box center [763, 477] width 1161 height 830
